Goal: Information Seeking & Learning: Learn about a topic

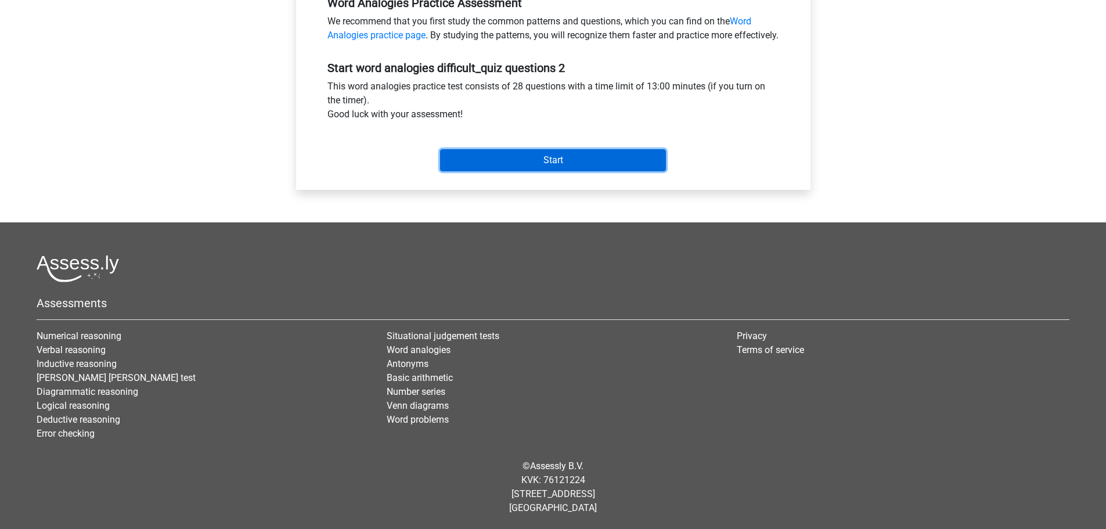
click at [528, 167] on input "Start" at bounding box center [553, 160] width 226 height 22
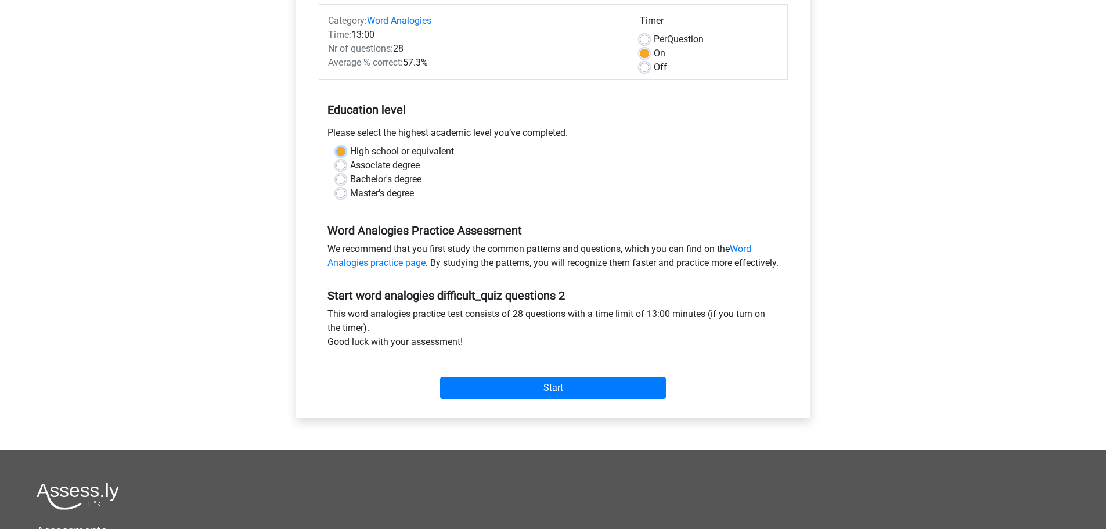
scroll to position [59, 0]
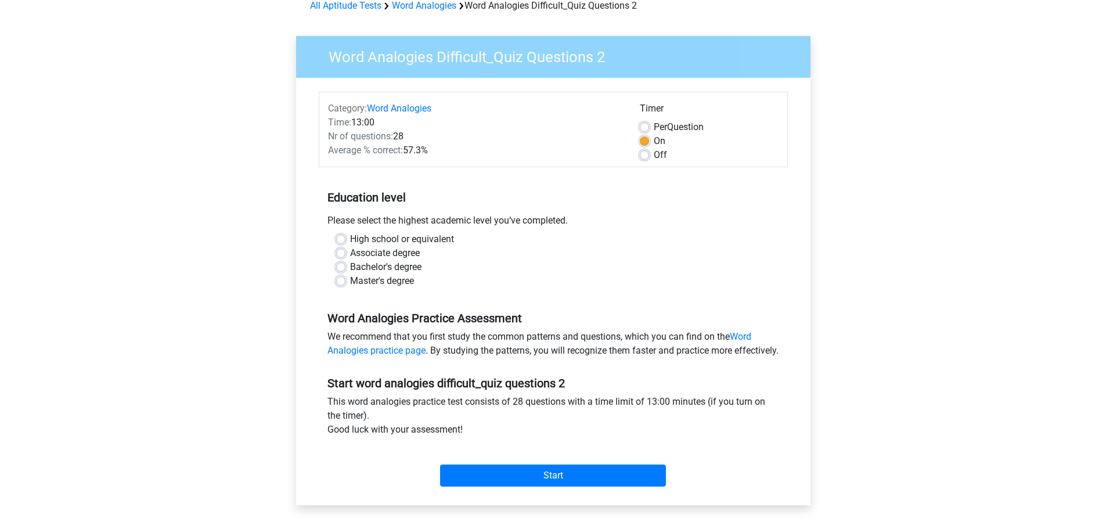
click at [399, 237] on label "High school or equivalent" at bounding box center [402, 239] width 104 height 14
click at [345, 237] on input "High school or equivalent" at bounding box center [340, 238] width 9 height 12
radio input "true"
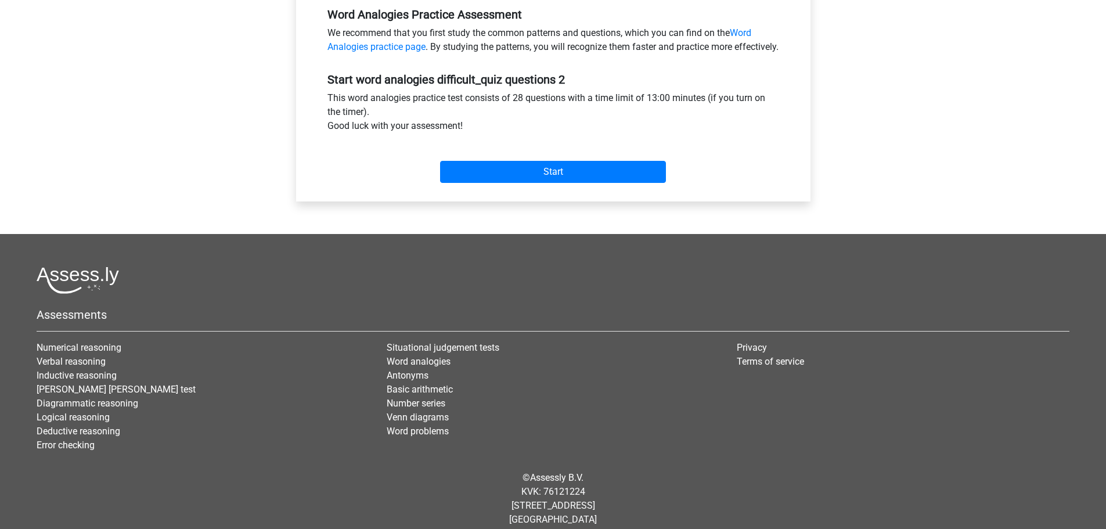
scroll to position [388, 0]
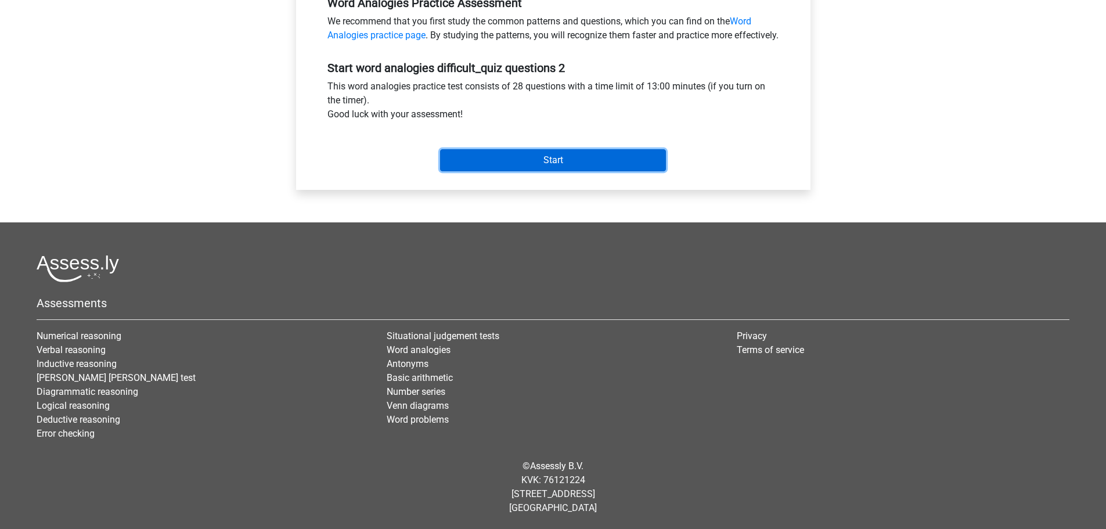
click at [528, 156] on input "Start" at bounding box center [553, 160] width 226 height 22
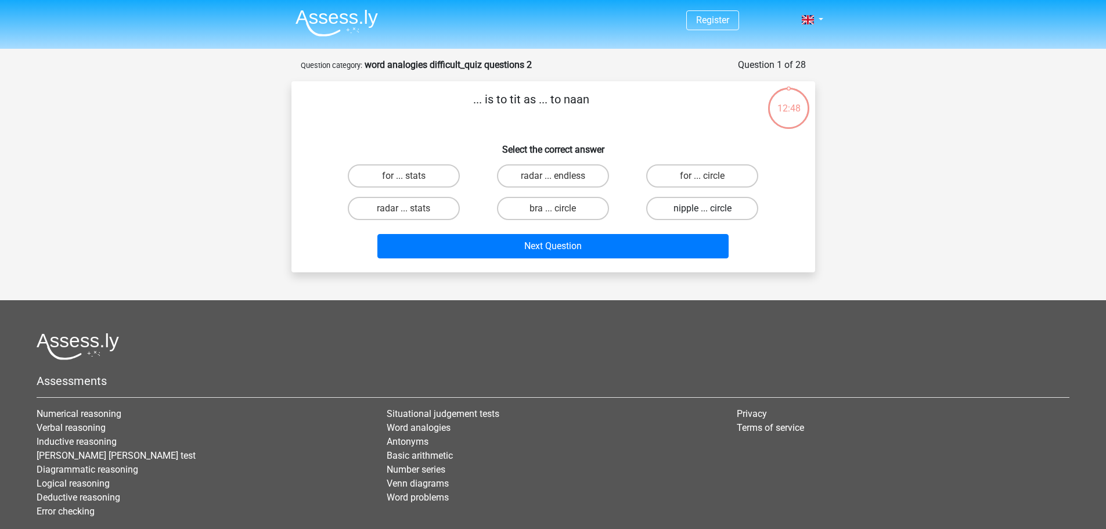
click at [660, 211] on label "nipple ... circle" at bounding box center [702, 208] width 112 height 23
click at [702, 211] on input "nipple ... circle" at bounding box center [706, 212] width 8 height 8
radio input "true"
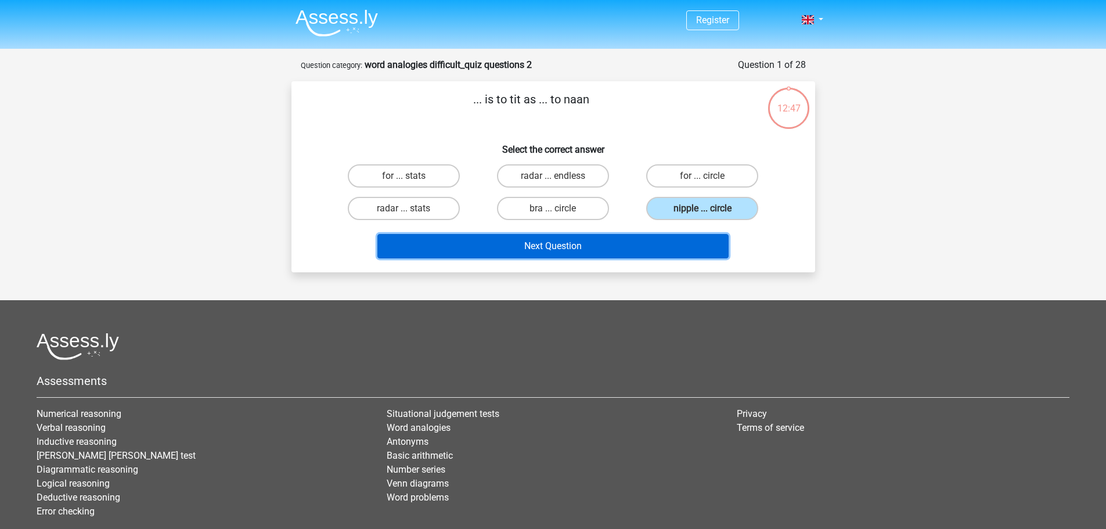
click at [571, 245] on button "Next Question" at bounding box center [552, 246] width 351 height 24
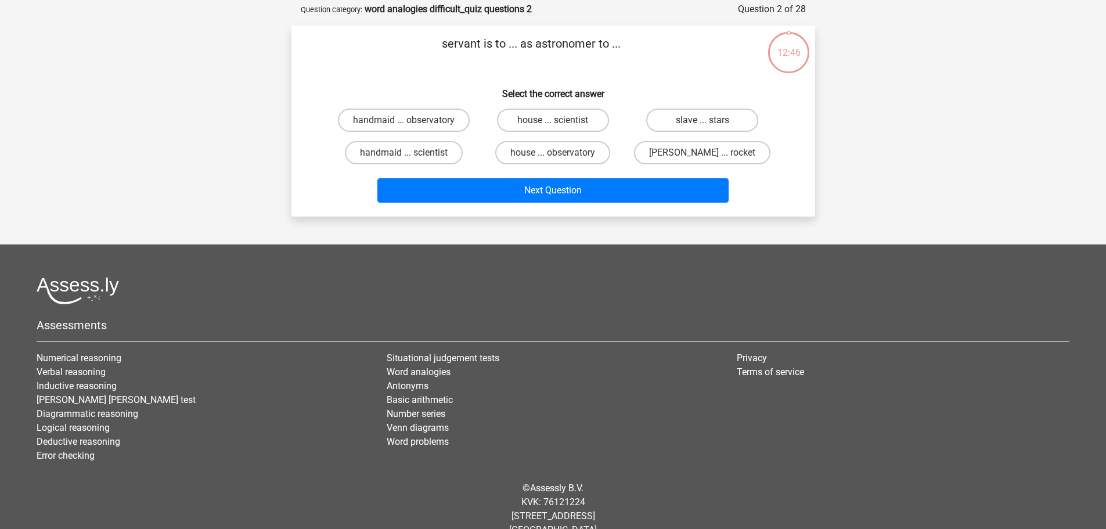
scroll to position [58, 0]
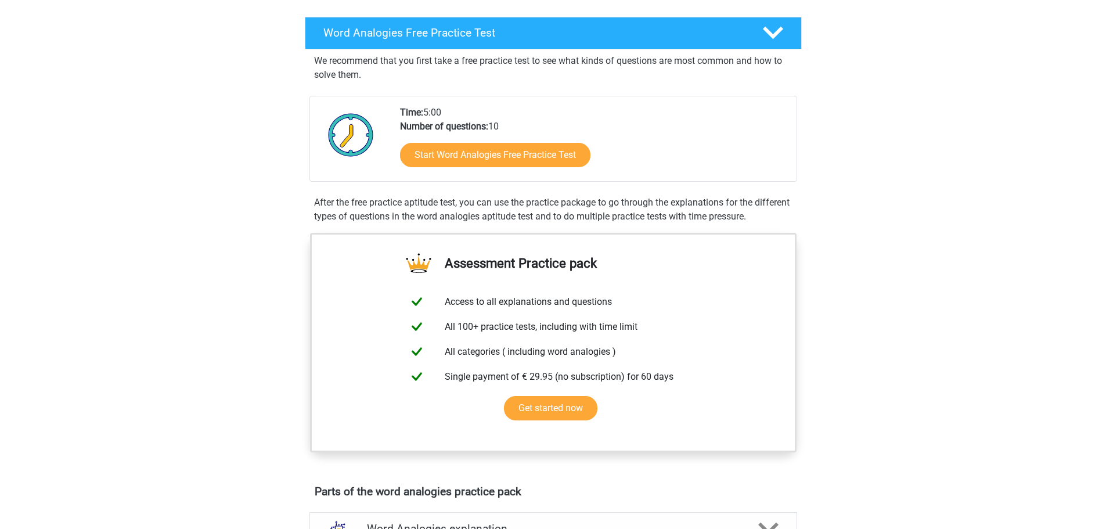
scroll to position [232, 0]
